Goal: Entertainment & Leisure: Consume media (video, audio)

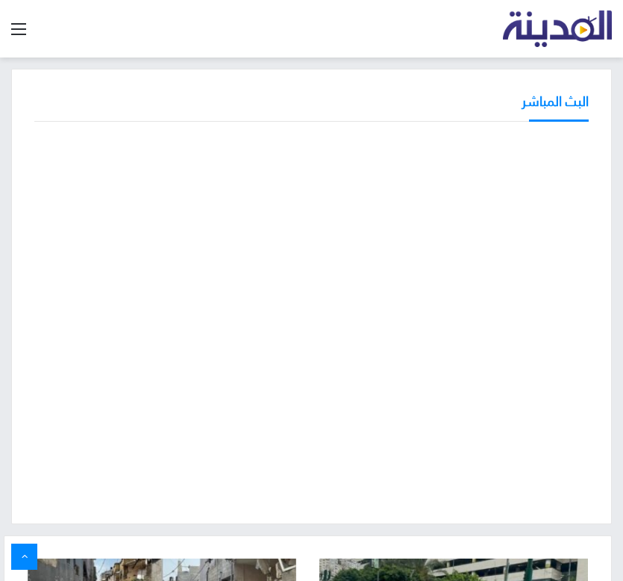
scroll to position [97, 0]
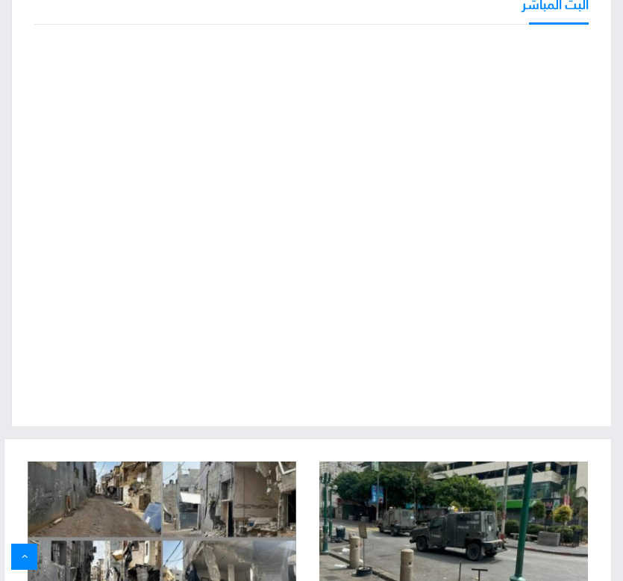
click at [7, 411] on div "البث المباشر" at bounding box center [311, 199] width 623 height 455
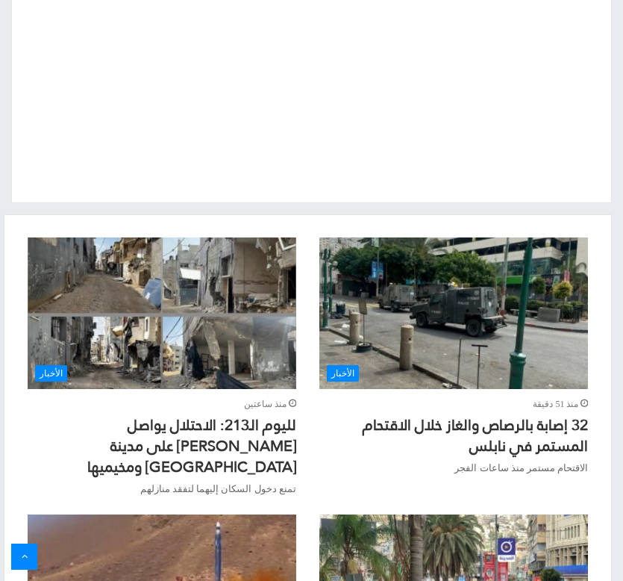
scroll to position [0, 0]
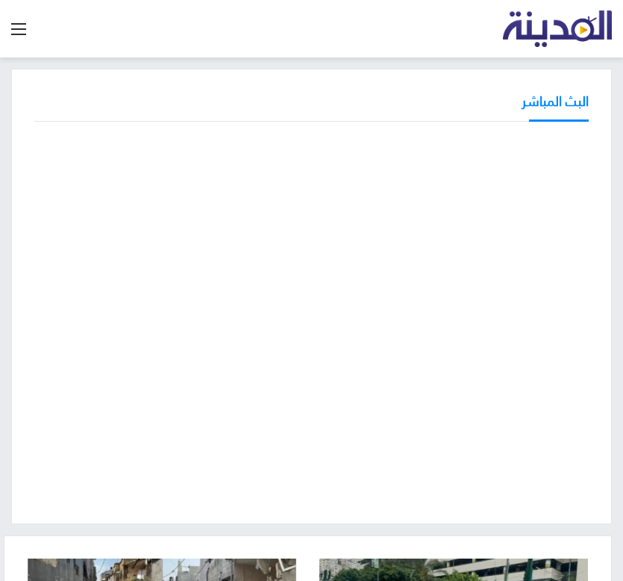
click at [187, 125] on div "البث المباشر" at bounding box center [311, 296] width 601 height 455
click at [301, 110] on div "البث المباشر" at bounding box center [311, 107] width 554 height 30
click at [281, 501] on div at bounding box center [311, 319] width 554 height 364
click at [216, 48] on div "تلفزيون المدينة" at bounding box center [329, 28] width 566 height 57
click at [79, 88] on div "البث المباشر" at bounding box center [311, 296] width 601 height 455
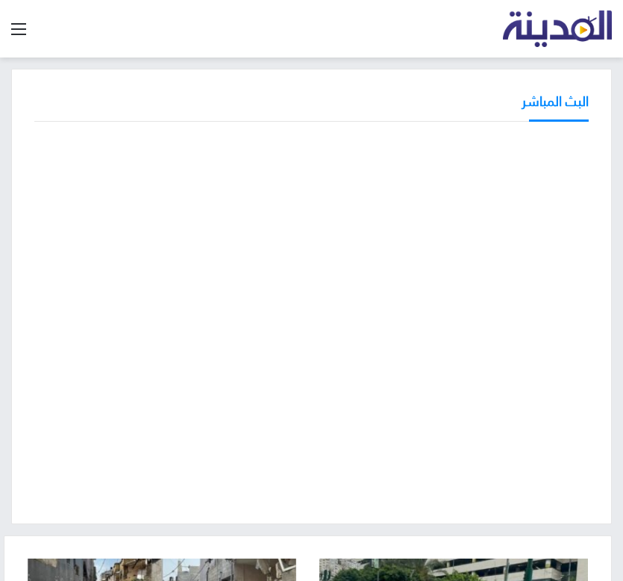
click at [255, 503] on div "البث المباشر" at bounding box center [311, 296] width 601 height 455
click at [280, 103] on div "البث المباشر" at bounding box center [311, 107] width 554 height 30
click at [339, 96] on div "البث المباشر" at bounding box center [311, 107] width 554 height 30
drag, startPoint x: 324, startPoint y: 122, endPoint x: 328, endPoint y: 128, distance: 8.1
click at [324, 122] on div "البث المباشر" at bounding box center [311, 296] width 601 height 455
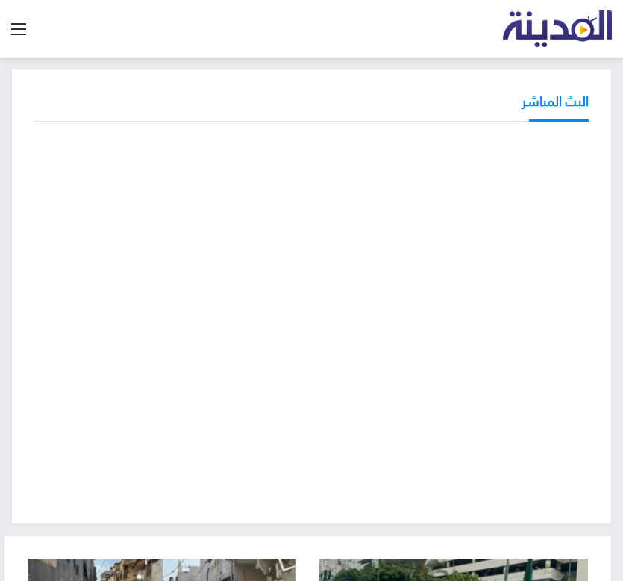
click at [7, 394] on div "البث المباشر" at bounding box center [311, 296] width 623 height 455
click at [7, 357] on div "البث المباشر" at bounding box center [311, 296] width 623 height 455
click at [7, 327] on div "البث المباشر" at bounding box center [311, 296] width 623 height 455
click at [7, 284] on div "البث المباشر" at bounding box center [311, 296] width 623 height 455
click at [7, 351] on div "البث المباشر" at bounding box center [311, 296] width 623 height 455
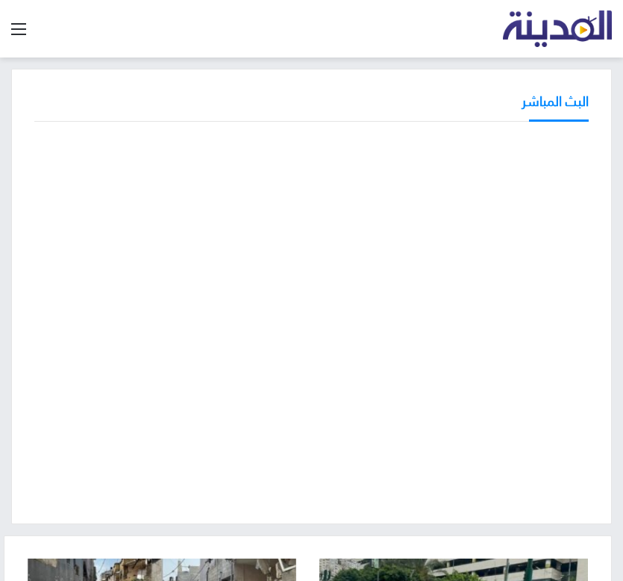
click at [7, 317] on div "البث المباشر" at bounding box center [311, 296] width 623 height 455
click at [14, 270] on div "البث المباشر" at bounding box center [311, 296] width 601 height 455
click at [407, 514] on div "البث المباشر" at bounding box center [311, 296] width 601 height 455
click at [447, 497] on div at bounding box center [311, 319] width 554 height 364
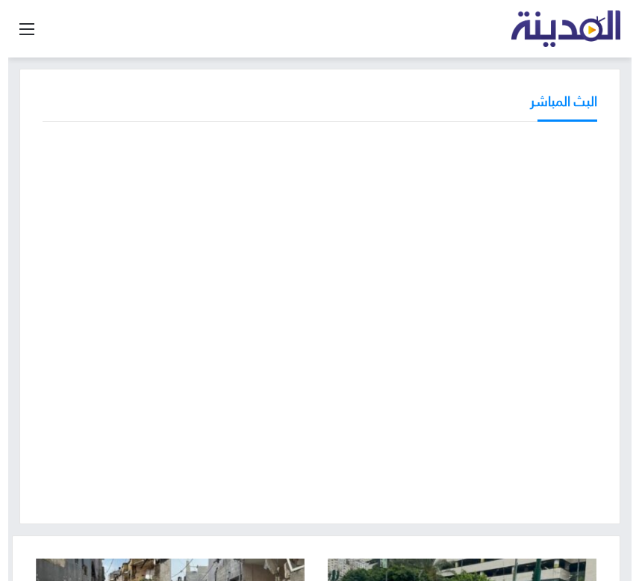
scroll to position [75, 0]
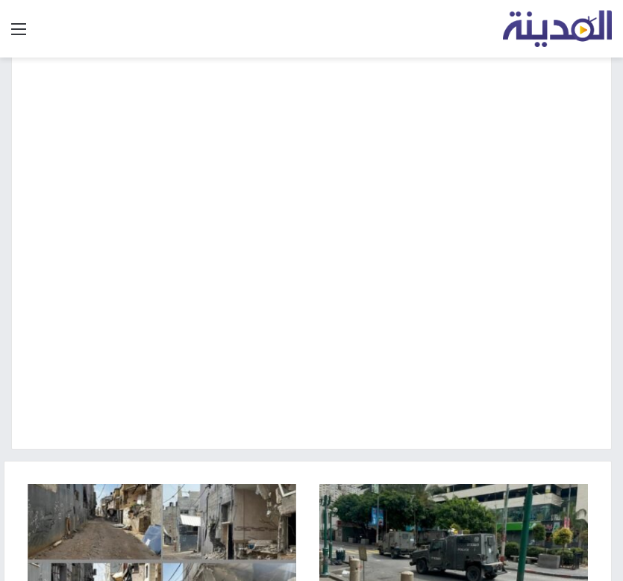
click at [429, 436] on div "البث المباشر" at bounding box center [311, 221] width 601 height 455
click at [7, 288] on div "البث المباشر" at bounding box center [311, 221] width 623 height 455
click at [7, 213] on div "البث المباشر" at bounding box center [311, 221] width 623 height 455
click at [7, 306] on div "البث المباشر" at bounding box center [311, 221] width 623 height 455
click at [7, 353] on div "البث المباشر" at bounding box center [311, 221] width 623 height 455
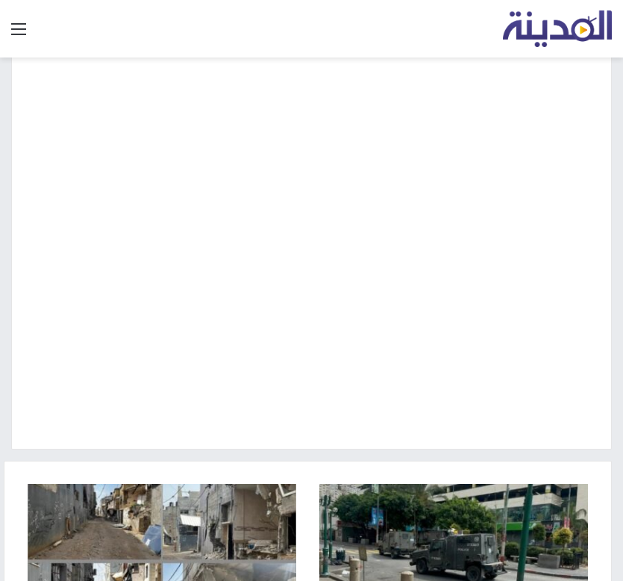
click at [360, 455] on div "البث المباشر" at bounding box center [311, 227] width 623 height 466
click at [7, 355] on div "البث المباشر" at bounding box center [311, 221] width 623 height 455
click at [159, 431] on div "البث المباشر" at bounding box center [311, 221] width 601 height 455
click at [19, 382] on div "البث المباشر" at bounding box center [311, 221] width 601 height 455
click at [9, 315] on div "البث المباشر" at bounding box center [311, 221] width 623 height 455
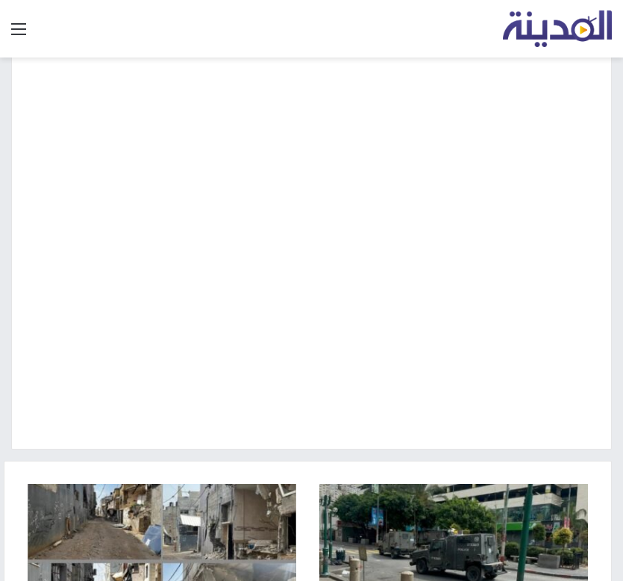
click at [7, 281] on div "البث المباشر" at bounding box center [311, 221] width 623 height 455
click at [431, 438] on div "البث المباشر" at bounding box center [311, 221] width 601 height 455
click at [216, 445] on div "البث المباشر" at bounding box center [311, 221] width 601 height 455
click at [259, 441] on div "البث المباشر" at bounding box center [311, 221] width 601 height 455
click at [181, 442] on div "البث المباشر" at bounding box center [311, 221] width 601 height 455
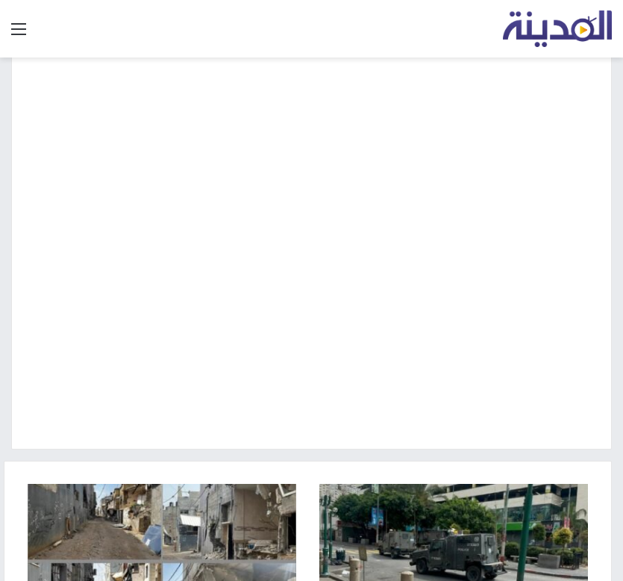
click at [228, 434] on div "البث المباشر" at bounding box center [311, 221] width 601 height 455
click at [234, 432] on div "البث المباشر" at bounding box center [311, 221] width 601 height 455
click at [202, 441] on div "البث المباشر" at bounding box center [311, 221] width 601 height 455
click at [226, 428] on div "البث المباشر" at bounding box center [311, 221] width 601 height 455
click at [206, 429] on div "البث المباشر" at bounding box center [311, 221] width 601 height 455
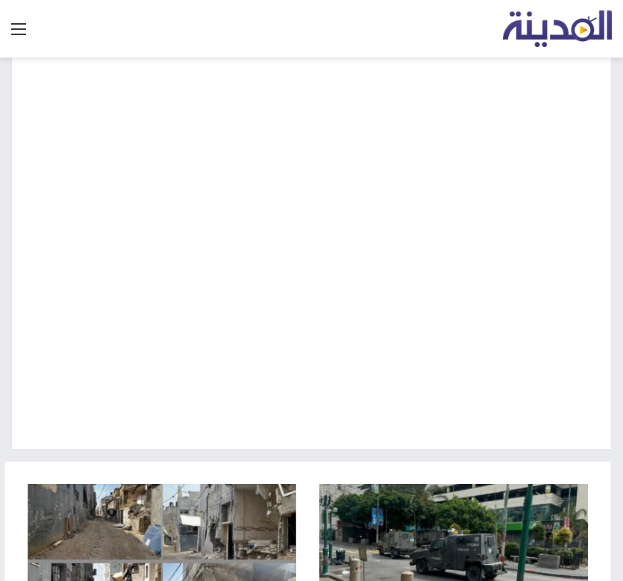
click at [416, 431] on div "البث المباشر" at bounding box center [311, 221] width 601 height 455
click at [381, 449] on div "البث المباشر" at bounding box center [311, 221] width 601 height 455
click at [219, 423] on div at bounding box center [311, 244] width 554 height 364
click at [214, 454] on div "البث المباشر" at bounding box center [311, 227] width 623 height 466
click at [17, 409] on div "البث المباشر" at bounding box center [311, 221] width 601 height 455
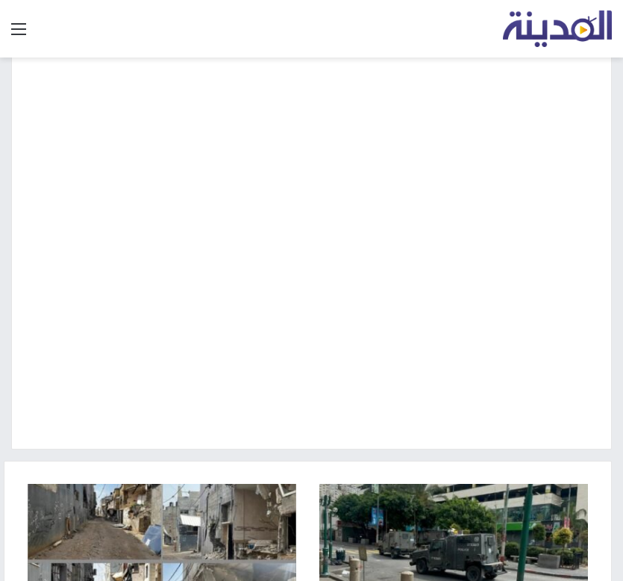
click at [10, 392] on div "البث المباشر" at bounding box center [311, 221] width 623 height 455
click at [7, 338] on div "البث المباشر" at bounding box center [311, 221] width 623 height 455
click at [13, 357] on div "البث المباشر" at bounding box center [311, 221] width 601 height 455
click at [7, 339] on div "البث المباشر" at bounding box center [311, 221] width 623 height 455
click at [244, 433] on div "البث المباشر" at bounding box center [311, 221] width 601 height 455
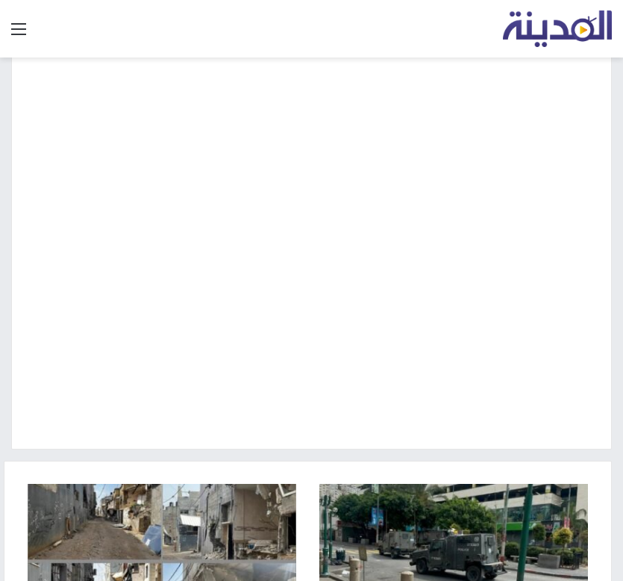
click at [209, 436] on div "البث المباشر" at bounding box center [311, 221] width 601 height 455
click at [184, 441] on div "البث المباشر" at bounding box center [311, 221] width 601 height 455
click at [147, 440] on div "البث المباشر" at bounding box center [311, 221] width 601 height 455
click at [234, 453] on div "البث المباشر" at bounding box center [311, 227] width 623 height 466
click at [204, 440] on div "البث المباشر" at bounding box center [311, 221] width 601 height 455
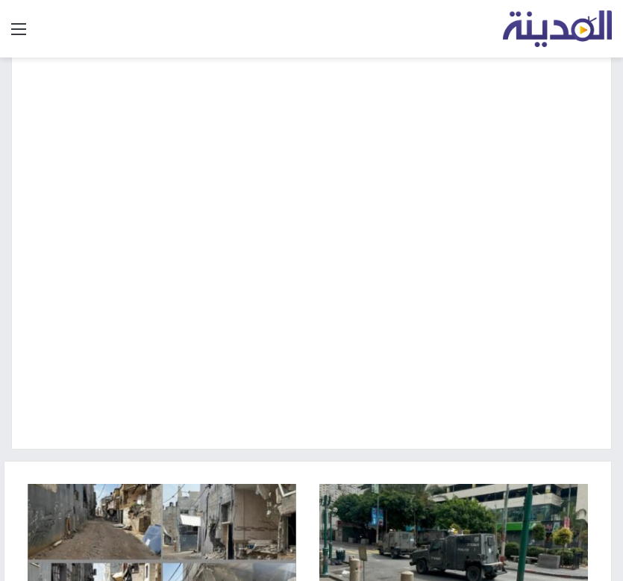
click at [81, 427] on div "البث المباشر" at bounding box center [311, 221] width 601 height 455
click at [119, 454] on div "البث المباشر" at bounding box center [311, 227] width 623 height 466
click at [248, 445] on div "البث المباشر" at bounding box center [311, 221] width 601 height 455
click at [298, 458] on div "البث المباشر" at bounding box center [311, 227] width 623 height 466
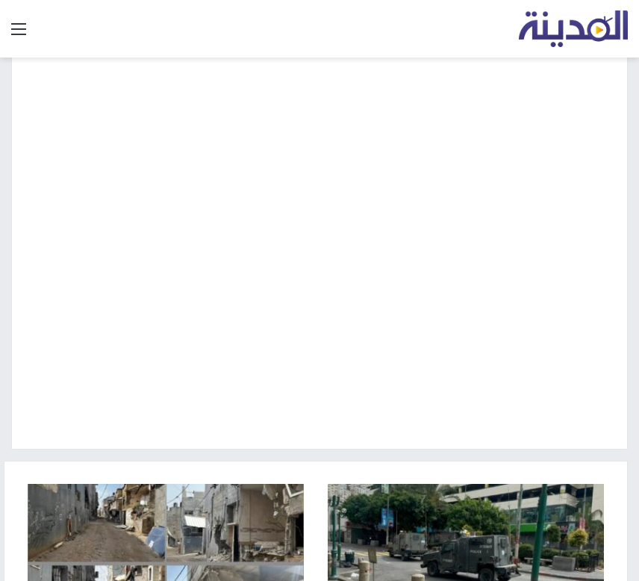
click at [350, 442] on div "البث المباشر" at bounding box center [319, 221] width 616 height 455
click at [337, 440] on div "البث المباشر" at bounding box center [319, 221] width 616 height 455
click at [263, 454] on div "البث المباشر" at bounding box center [319, 227] width 639 height 466
click at [7, 378] on div "البث المباشر" at bounding box center [319, 221] width 639 height 455
click at [243, 451] on div "البث المباشر" at bounding box center [319, 227] width 639 height 466
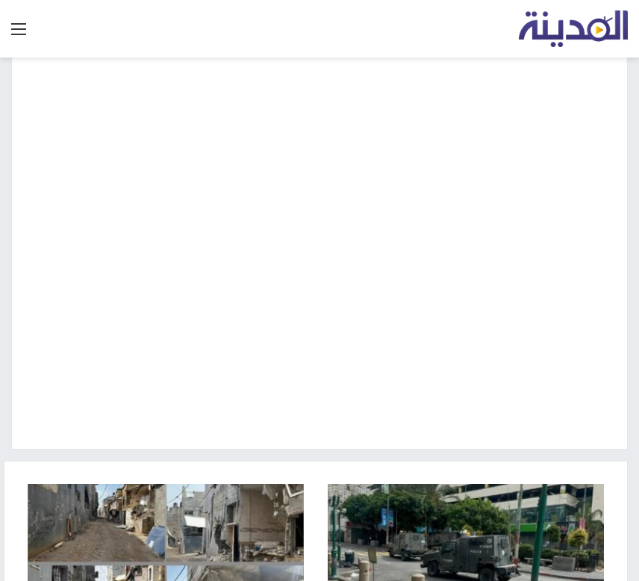
click at [346, 455] on div "البث المباشر" at bounding box center [319, 227] width 639 height 466
click at [7, 302] on div "البث المباشر" at bounding box center [319, 221] width 639 height 455
click at [338, 436] on div "البث المباشر" at bounding box center [319, 221] width 616 height 455
click at [315, 428] on div "البث المباشر" at bounding box center [319, 221] width 616 height 455
click at [339, 428] on div "البث المباشر" at bounding box center [319, 221] width 616 height 455
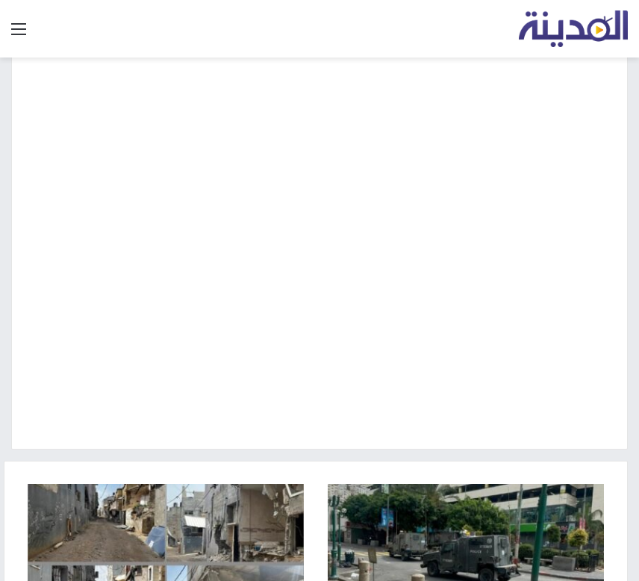
click at [307, 428] on div "البث المباشر" at bounding box center [319, 221] width 616 height 455
click at [217, 436] on div "البث المباشر" at bounding box center [319, 221] width 616 height 455
click at [283, 439] on div "البث المباشر" at bounding box center [319, 221] width 616 height 455
click at [7, 198] on div "البث المباشر" at bounding box center [319, 221] width 639 height 455
